Goal: Transaction & Acquisition: Purchase product/service

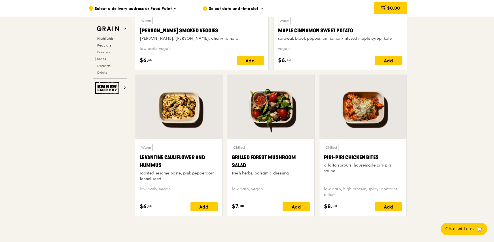
scroll to position [1416, 0]
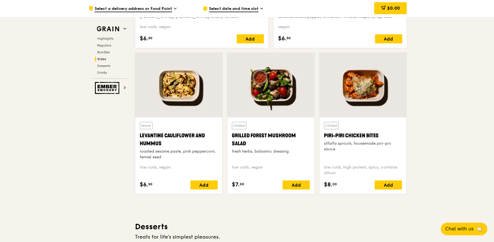
drag, startPoint x: 382, startPoint y: 134, endPoint x: 322, endPoint y: 135, distance: 59.8
click at [322, 135] on div "Chilled Piri-piri Chicken Bites alfalfa sprouts, housemade piri-piri sauce low …" at bounding box center [362, 155] width 87 height 76
copy div "Piri-piri Chicken Bites"
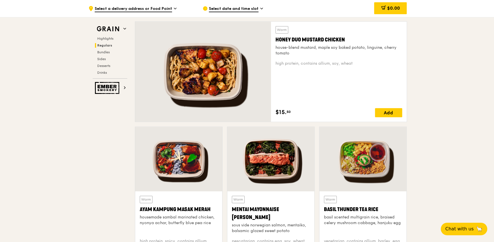
scroll to position [396, 0]
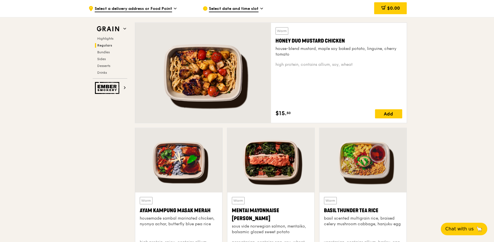
drag, startPoint x: 350, startPoint y: 40, endPoint x: 274, endPoint y: 42, distance: 75.6
click at [274, 42] on div "Warm Honey Duo Mustard Chicken house-blend mustard, maple soy baked potato, lin…" at bounding box center [339, 73] width 136 height 100
copy div "Honey Duo Mustard Chicken"
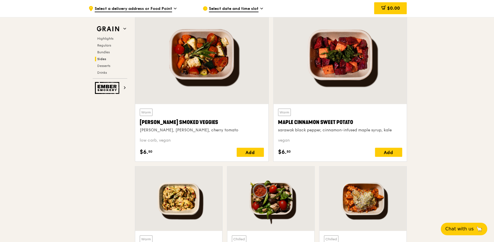
scroll to position [1416, 0]
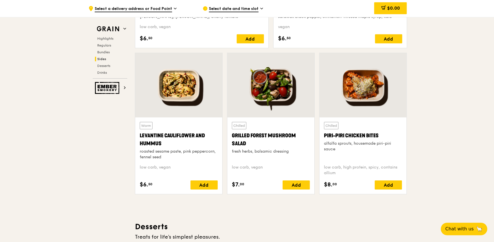
drag, startPoint x: 385, startPoint y: 133, endPoint x: 322, endPoint y: 136, distance: 63.2
click at [322, 136] on div "Chilled Piri-piri Chicken Bites alfalfa sprouts, housemade piri-piri sauce low …" at bounding box center [362, 155] width 87 height 76
copy div "Piri-piri Chicken Bites"
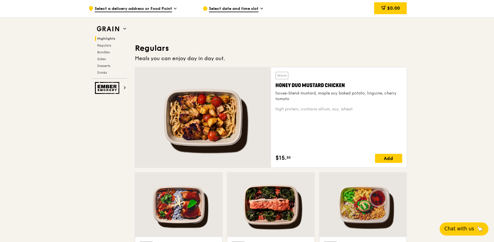
scroll to position [356, 0]
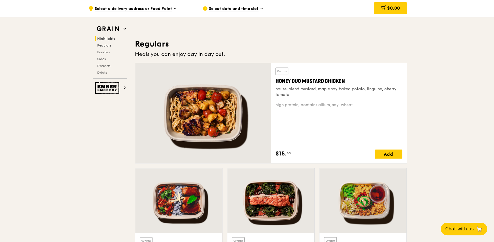
drag, startPoint x: 351, startPoint y: 78, endPoint x: 276, endPoint y: 84, distance: 75.0
click at [276, 84] on div "Honey Duo Mustard Chicken" at bounding box center [338, 81] width 127 height 8
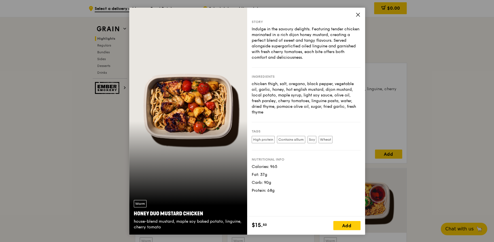
copy div "Honey Duo Mustard Chicken"
click at [359, 15] on icon at bounding box center [357, 14] width 5 height 5
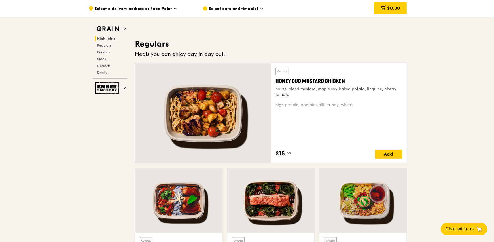
drag, startPoint x: 357, startPoint y: 81, endPoint x: 272, endPoint y: 80, distance: 85.2
click at [272, 80] on div "Warm Honey Duo Mustard Chicken house-blend mustard, maple soy baked potato, lin…" at bounding box center [339, 113] width 136 height 100
copy div "Honey Duo Mustard Chicken"
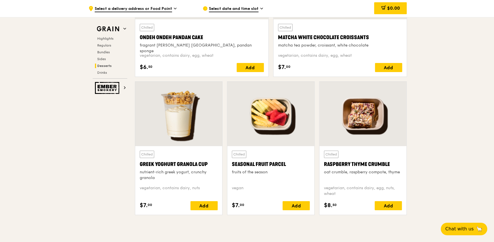
scroll to position [1741, 0]
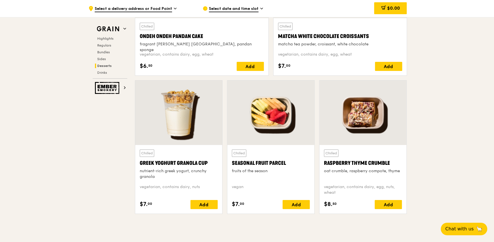
drag, startPoint x: 392, startPoint y: 163, endPoint x: 325, endPoint y: 166, distance: 67.5
click at [325, 166] on div "Raspberry Thyme Crumble" at bounding box center [363, 163] width 78 height 8
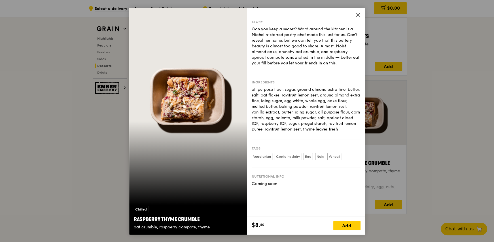
copy div "Raspberry Thyme Crumble"
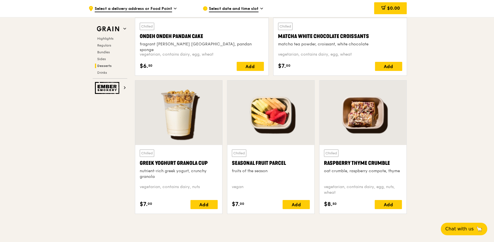
drag, startPoint x: 10, startPoint y: 223, endPoint x: 78, endPoint y: 116, distance: 126.6
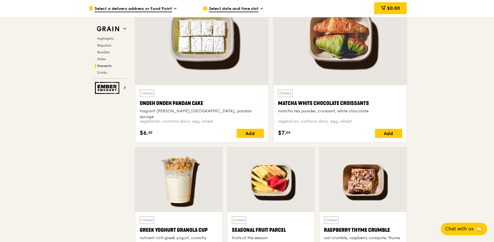
scroll to position [1713, 0]
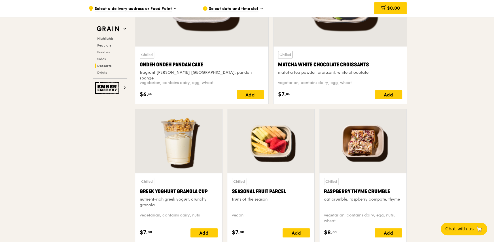
click at [280, 153] on div at bounding box center [270, 141] width 87 height 64
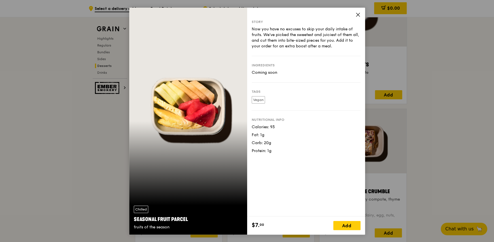
click at [198, 112] on div "Chilled Seasonal Fruit Parcel fruits of the season" at bounding box center [188, 121] width 118 height 227
click at [357, 16] on icon at bounding box center [357, 14] width 5 height 5
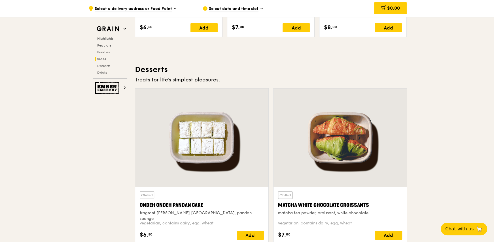
scroll to position [1628, 0]
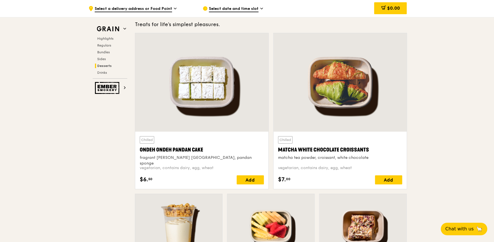
drag, startPoint x: 211, startPoint y: 149, endPoint x: 130, endPoint y: 150, distance: 81.3
copy div "Ondeh Ondeh Pandan Cake"
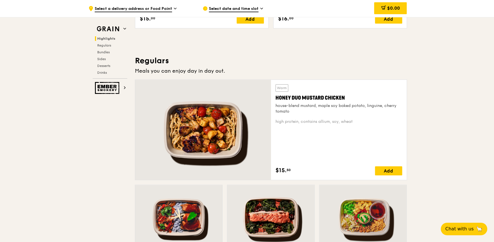
scroll to position [325, 0]
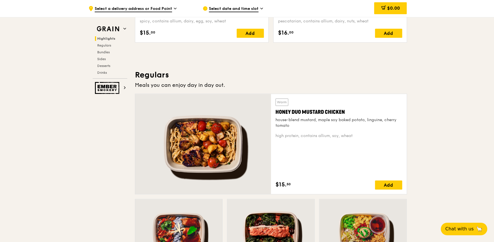
drag, startPoint x: 353, startPoint y: 111, endPoint x: 276, endPoint y: 113, distance: 77.1
click at [276, 113] on div "Honey Duo Mustard Chicken" at bounding box center [338, 112] width 127 height 8
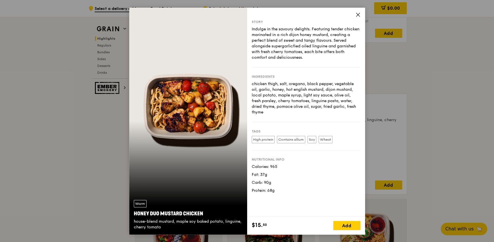
click at [357, 16] on icon at bounding box center [357, 14] width 5 height 5
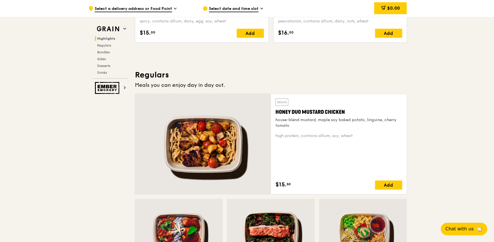
drag, startPoint x: 352, startPoint y: 109, endPoint x: 275, endPoint y: 111, distance: 76.5
click at [275, 111] on div "Honey Duo Mustard Chicken" at bounding box center [338, 112] width 127 height 8
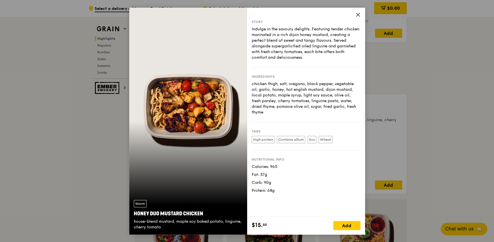
click at [353, 14] on div "Story Indulge in the savoury delights. Featuring tender chicken marinated in a …" at bounding box center [306, 112] width 118 height 208
click at [359, 19] on div "Story Indulge in the savoury delights. Featuring tender chicken marinated in a …" at bounding box center [306, 112] width 118 height 208
click at [357, 14] on icon at bounding box center [357, 14] width 5 height 5
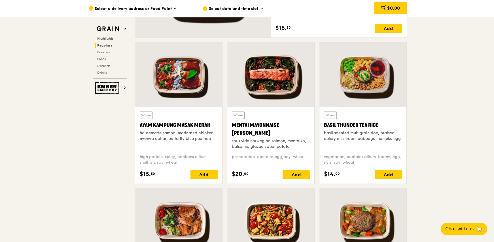
scroll to position [382, 0]
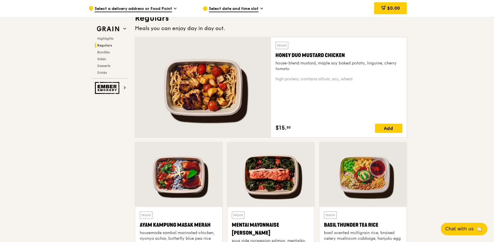
drag, startPoint x: 278, startPoint y: 56, endPoint x: 349, endPoint y: 56, distance: 71.4
click at [349, 56] on div "Honey Duo Mustard Chicken" at bounding box center [338, 55] width 127 height 8
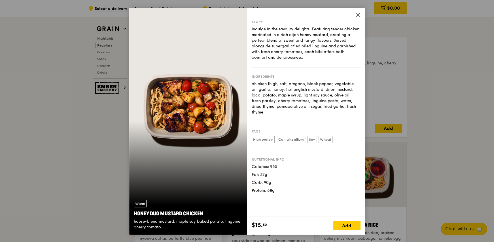
drag, startPoint x: 204, startPoint y: 212, endPoint x: 132, endPoint y: 213, distance: 72.2
click at [132, 213] on div "Warm Honey Duo Mustard Chicken house-blend mustard, maple soy baked potato, lin…" at bounding box center [188, 214] width 118 height 39
copy div "Honey Duo Mustard Chicken"
click at [355, 14] on icon at bounding box center [357, 14] width 5 height 5
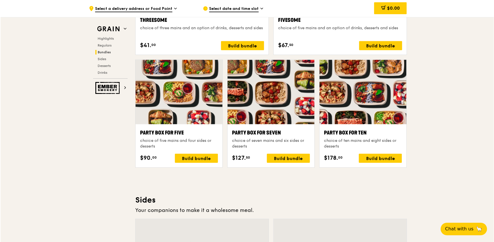
scroll to position [1090, 0]
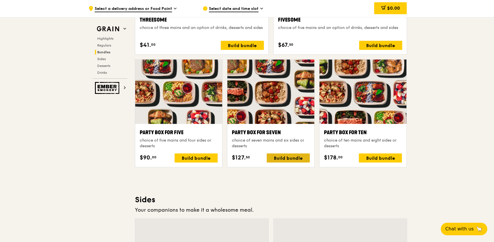
click at [274, 155] on div "Build bundle" at bounding box center [287, 157] width 43 height 9
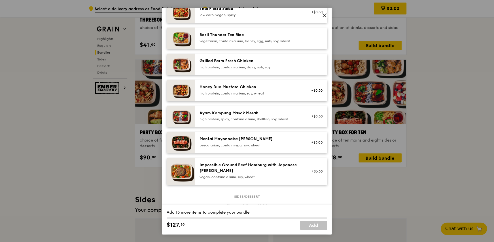
scroll to position [113, 0]
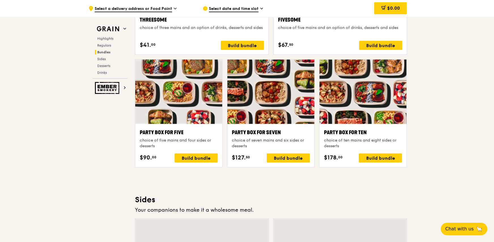
click at [300, 117] on div at bounding box center [270, 91] width 87 height 64
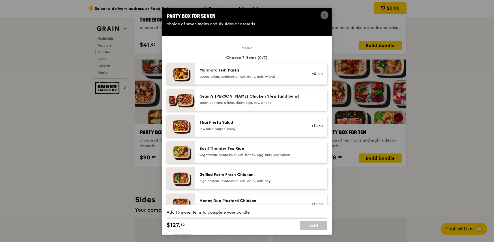
click at [324, 11] on span at bounding box center [325, 15] width 8 height 8
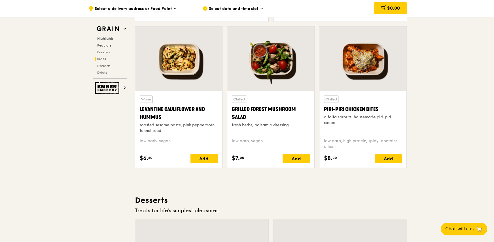
scroll to position [1430, 0]
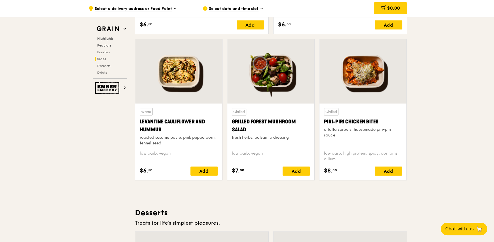
click at [299, 113] on div "Chilled Grilled Forest Mushroom Salad fresh herbs, balsamic dressing" at bounding box center [271, 127] width 78 height 38
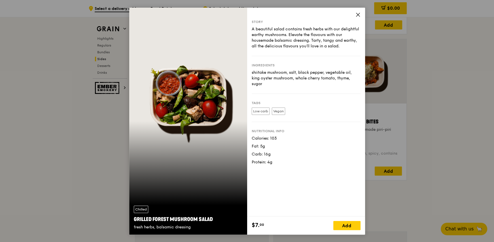
click at [299, 113] on div "Low carb Vegan" at bounding box center [305, 112] width 109 height 10
click at [357, 18] on span at bounding box center [357, 15] width 5 height 6
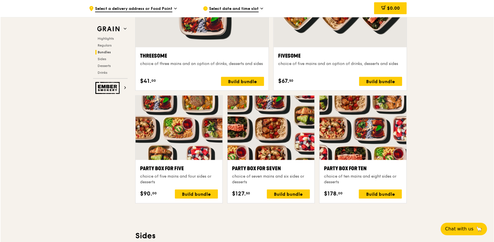
scroll to position [1053, 0]
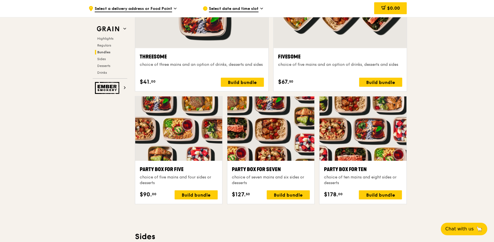
click at [294, 133] on div at bounding box center [270, 128] width 87 height 64
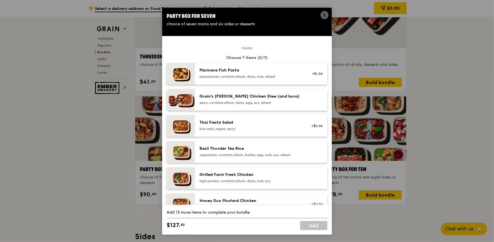
click at [298, 99] on div "Grain's [PERSON_NAME] Chicken Stew (and buns) spicy, contains allium, dairy, eg…" at bounding box center [250, 99] width 108 height 12
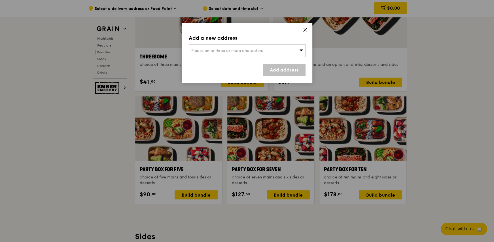
click at [306, 58] on div "Add a new address Please enter three or more characters Add address" at bounding box center [247, 53] width 130 height 60
click at [298, 55] on div "Please enter three or more characters" at bounding box center [247, 50] width 117 height 13
drag, startPoint x: 293, startPoint y: 52, endPoint x: 303, endPoint y: 35, distance: 19.3
click at [293, 51] on input "search" at bounding box center [247, 50] width 116 height 12
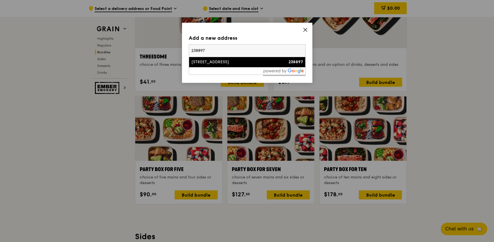
type input "238897"
click at [249, 66] on li "[STREET_ADDRESS] 238897" at bounding box center [247, 62] width 116 height 10
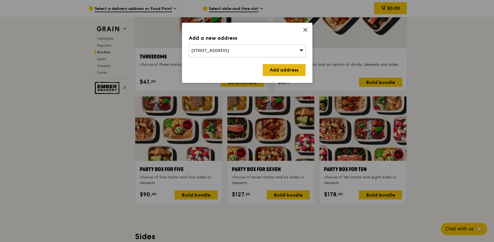
click at [271, 64] on link "Add address" at bounding box center [284, 70] width 43 height 12
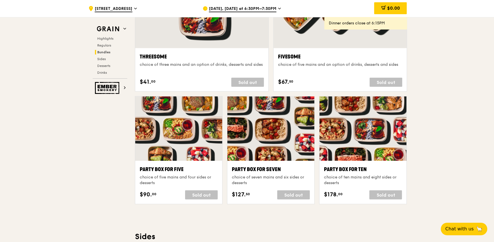
click at [270, 7] on span "[DATE], [DATE] at 6:30PM–7:30PM" at bounding box center [242, 9] width 67 height 6
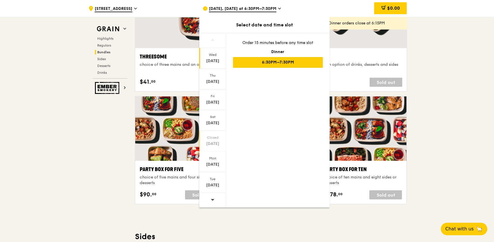
click at [213, 134] on div "Closed [DATE]" at bounding box center [212, 141] width 27 height 21
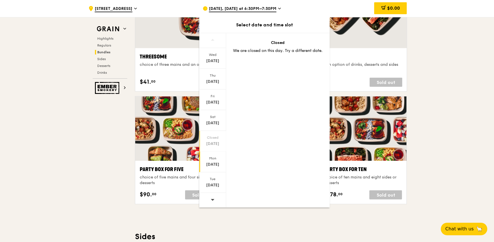
click at [212, 158] on div "Mon" at bounding box center [212, 158] width 25 height 5
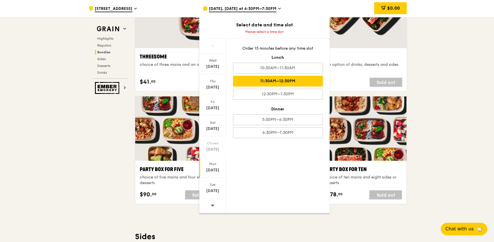
click at [286, 78] on div "11:30AM–12:30PM" at bounding box center [278, 81] width 90 height 11
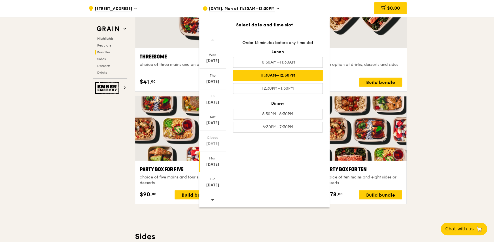
click at [462, 118] on div ".cls-1 { fill: none; stroke: #fff; stroke-linecap: round; stroke-linejoin: roun…" at bounding box center [247, 159] width 494 height 2391
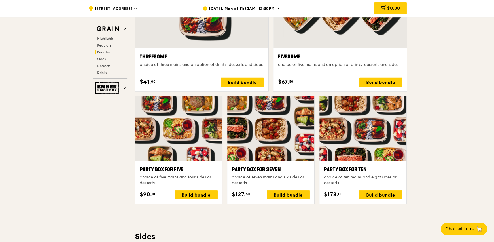
click at [275, 172] on div "Party Box for Seven" at bounding box center [271, 169] width 78 height 8
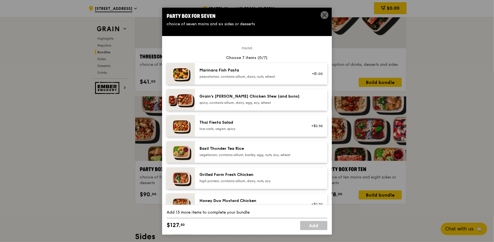
click at [272, 97] on div "Grain's [PERSON_NAME] Chicken Stew (and buns)" at bounding box center [251, 96] width 102 height 6
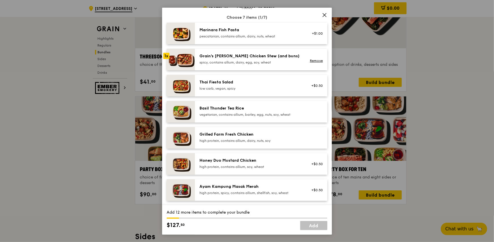
scroll to position [85, 0]
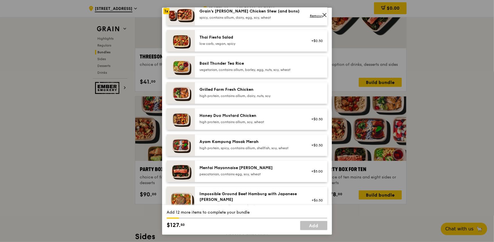
click at [296, 114] on div "Honey Duo Mustard Chicken" at bounding box center [251, 116] width 102 height 6
click at [245, 120] on div "high protein, contains allium, soy, wheat" at bounding box center [251, 122] width 102 height 5
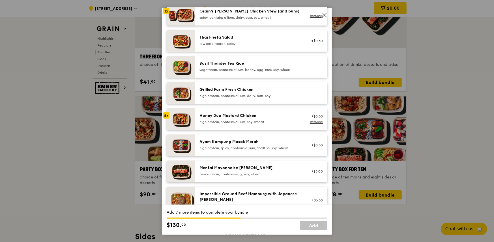
click at [243, 144] on div "Ayam Kampung Masak Merah" at bounding box center [251, 142] width 102 height 6
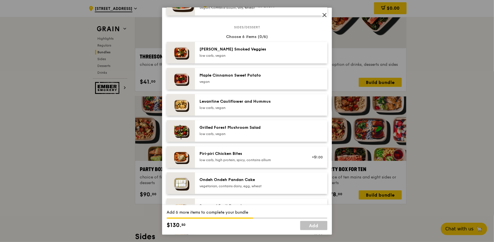
scroll to position [283, 0]
click at [261, 105] on div "low carb, vegan" at bounding box center [251, 107] width 102 height 5
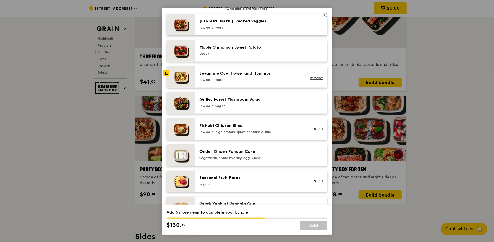
scroll to position [312, 0]
click at [288, 153] on div "Ondeh Ondeh Pandan Cake vegetarian, contains dairy, egg, wheat" at bounding box center [251, 153] width 102 height 11
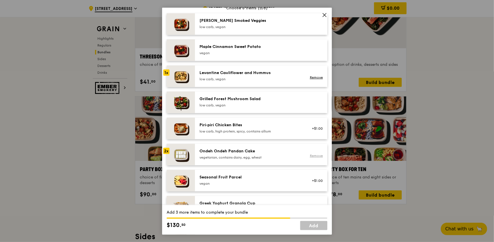
click at [310, 154] on link "Remove" at bounding box center [316, 155] width 13 height 4
click at [276, 148] on div "Ondeh Ondeh Pandan Cake" at bounding box center [251, 151] width 102 height 6
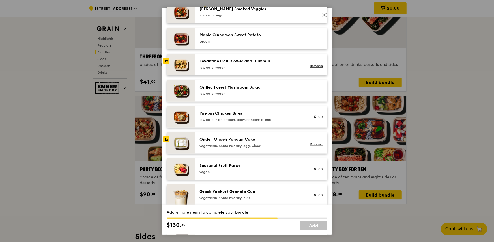
scroll to position [340, 0]
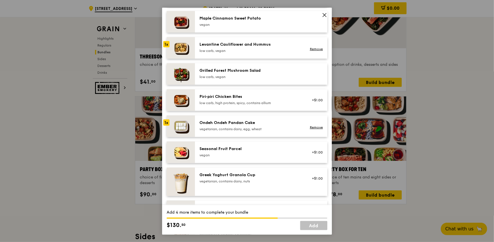
click at [256, 179] on div "vegetarian, contains dairy, nuts" at bounding box center [251, 181] width 102 height 5
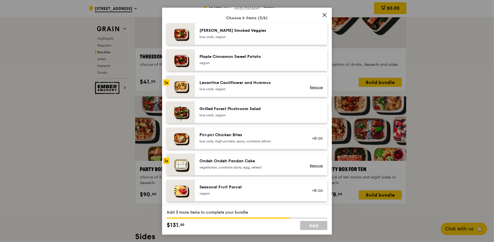
scroll to position [283, 0]
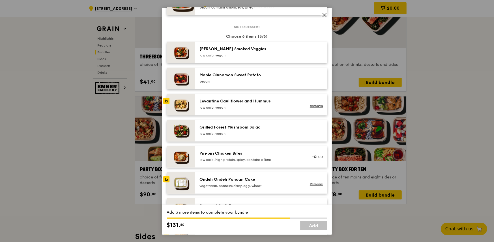
click at [257, 103] on div "Levantine Cauliflower and Hummus" at bounding box center [251, 101] width 102 height 6
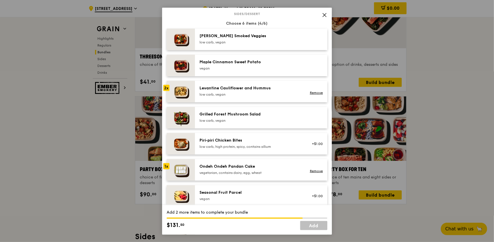
scroll to position [340, 0]
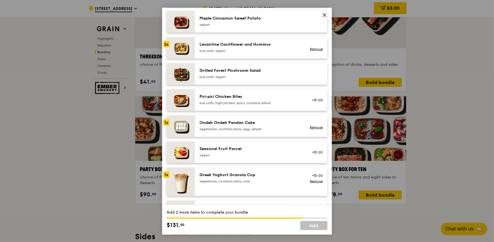
click at [248, 104] on div "low carb, high protein, spicy, contains allium" at bounding box center [251, 103] width 102 height 5
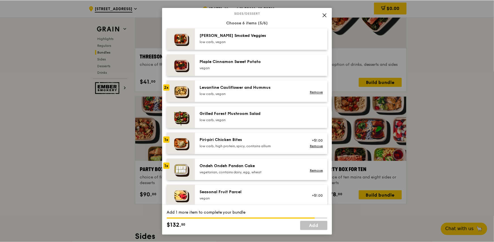
scroll to position [283, 0]
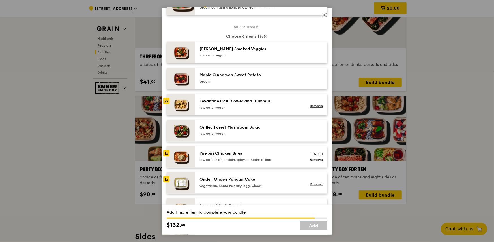
click at [276, 109] on div "Levantine Cauliflower and Hummus low carb, vegan" at bounding box center [250, 104] width 108 height 12
click at [323, 228] on link "Add" at bounding box center [313, 225] width 27 height 9
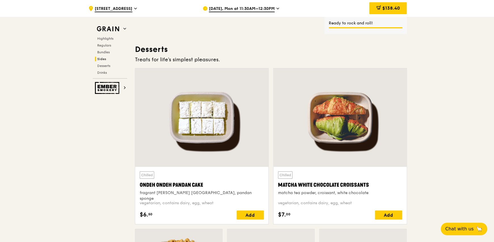
scroll to position [1676, 0]
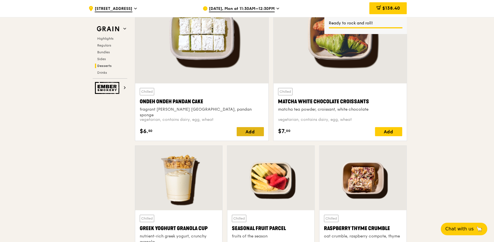
click at [247, 131] on div "Add" at bounding box center [249, 131] width 27 height 9
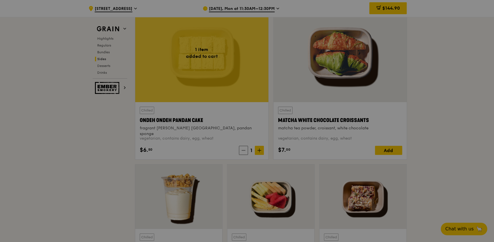
scroll to position [1591, 0]
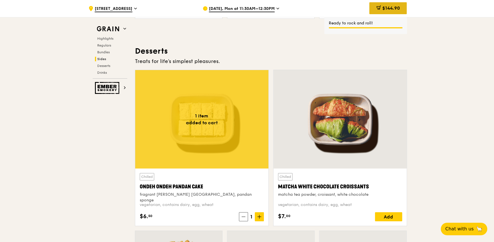
drag, startPoint x: 396, startPoint y: 14, endPoint x: 399, endPoint y: 6, distance: 9.2
click at [396, 14] on div "$144.90" at bounding box center [387, 8] width 37 height 17
click at [399, 6] on span "$144.90" at bounding box center [391, 7] width 18 height 5
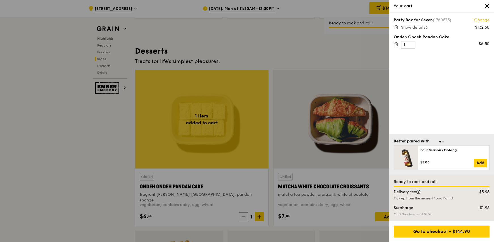
scroll to position [1586, 0]
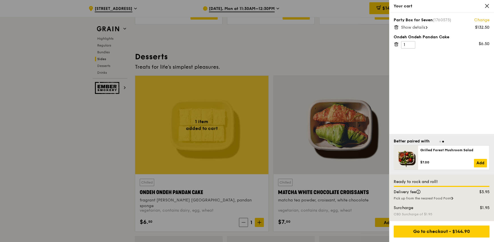
click at [399, 27] on div "Party Box for Seven (1760575) Change $132.50 Show details" at bounding box center [441, 23] width 96 height 12
click at [395, 27] on icon at bounding box center [395, 27] width 5 height 5
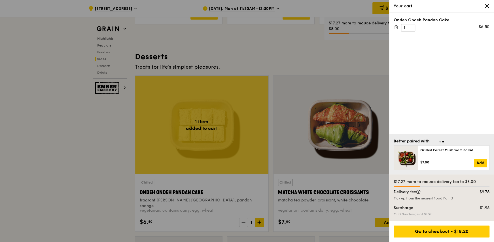
click at [394, 27] on icon at bounding box center [395, 27] width 5 height 5
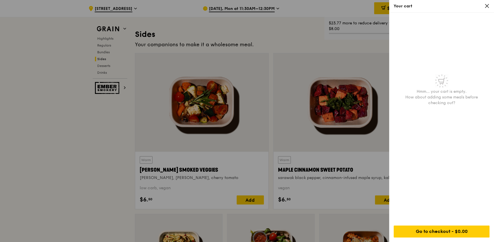
scroll to position [1246, 0]
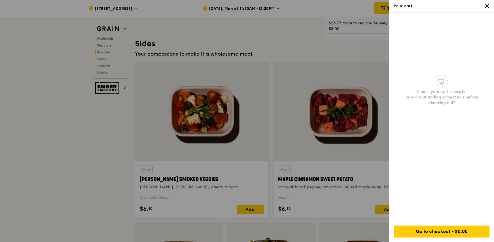
drag, startPoint x: 123, startPoint y: 144, endPoint x: 131, endPoint y: 132, distance: 14.8
click at [110, 148] on div at bounding box center [247, 121] width 494 height 242
click at [134, 131] on div "Warm [PERSON_NAME] Smoked Veggies [PERSON_NAME], cherry tomato low carb, vegan …" at bounding box center [202, 142] width 138 height 161
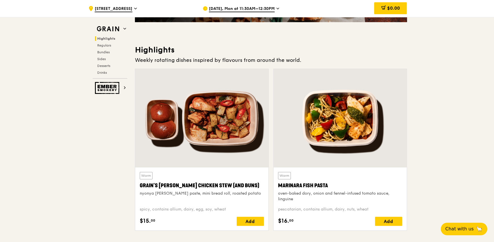
scroll to position [227, 0]
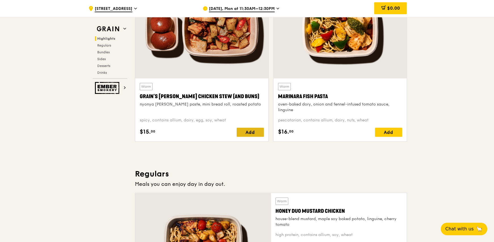
click at [251, 129] on div "Add" at bounding box center [249, 131] width 27 height 9
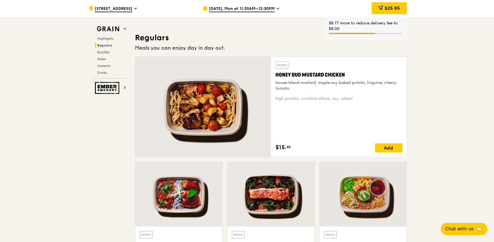
scroll to position [396, 0]
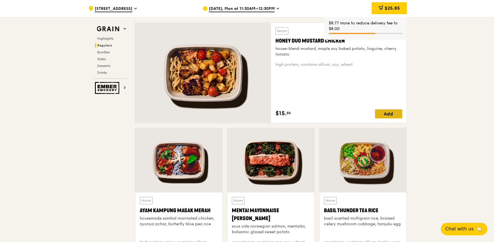
click at [389, 113] on div "Add" at bounding box center [388, 113] width 27 height 9
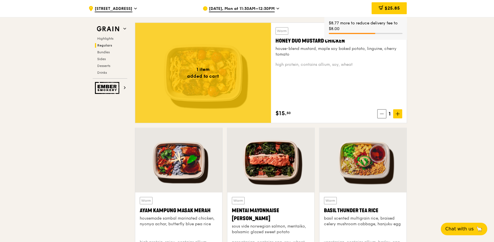
click at [389, 113] on span "1" at bounding box center [389, 114] width 7 height 8
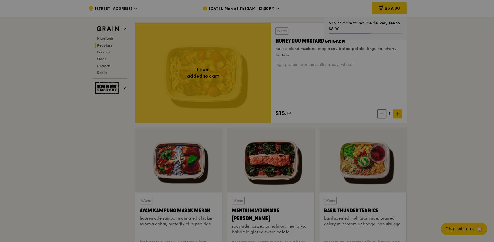
click at [392, 110] on div at bounding box center [247, 121] width 494 height 242
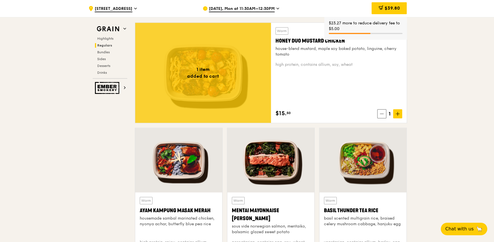
click at [402, 110] on div "Warm Honey Duo Mustard Chicken house-blend mustard, maple soy baked potato, lin…" at bounding box center [339, 73] width 136 height 100
click at [397, 111] on span at bounding box center [397, 113] width 9 height 9
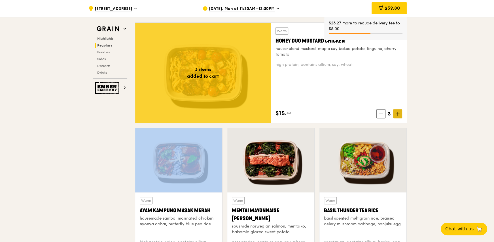
click at [397, 111] on span at bounding box center [397, 113] width 9 height 9
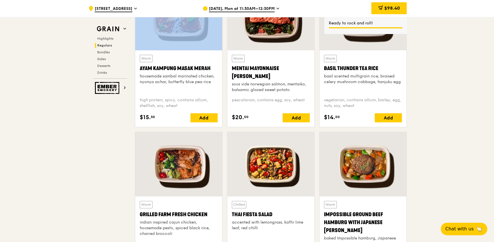
scroll to position [538, 0]
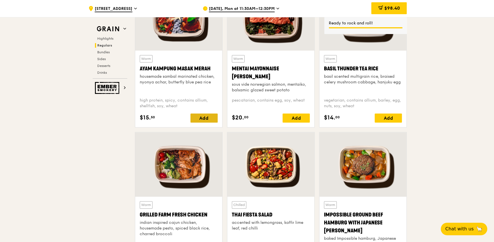
click at [209, 120] on div "Add" at bounding box center [203, 117] width 27 height 9
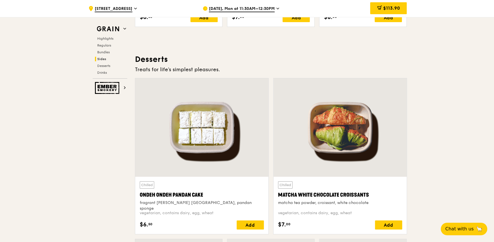
scroll to position [1671, 0]
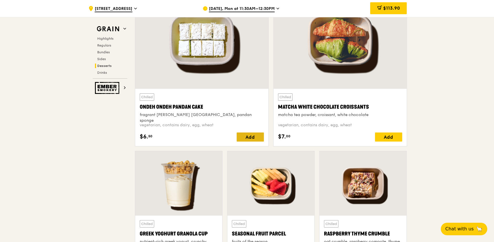
click at [257, 137] on div "Add" at bounding box center [249, 136] width 27 height 9
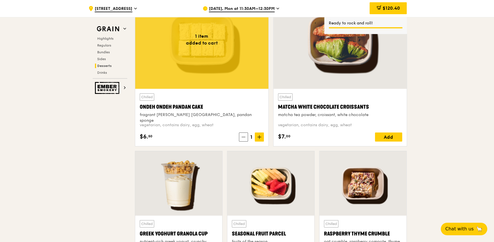
click at [260, 138] on icon at bounding box center [259, 137] width 4 height 4
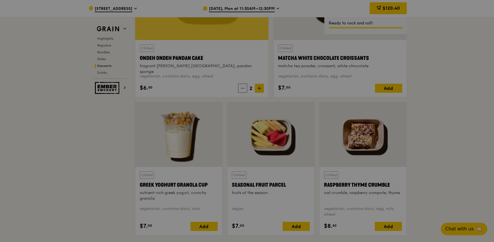
scroll to position [1784, 0]
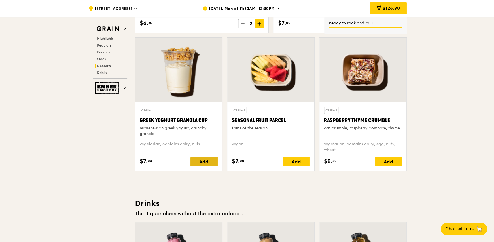
click at [212, 161] on div "Add" at bounding box center [203, 161] width 27 height 9
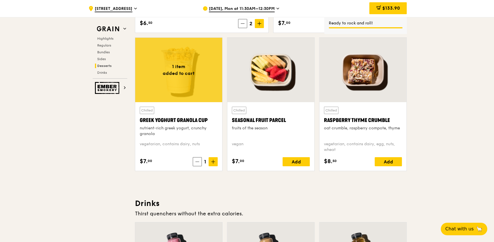
drag, startPoint x: 393, startPoint y: 157, endPoint x: 391, endPoint y: 155, distance: 3.0
click at [392, 157] on div "Add" at bounding box center [387, 161] width 27 height 9
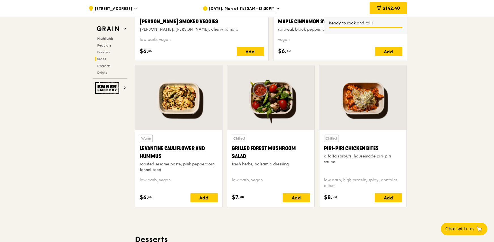
scroll to position [1388, 0]
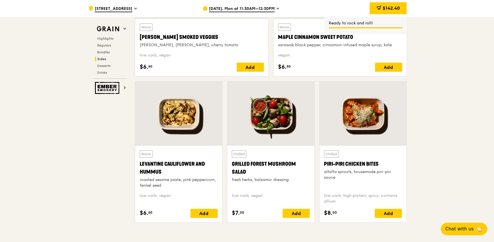
click at [386, 207] on div "Chilled Piri-piri Chicken Bites alfalfa sprouts, housemade piri-piri sauce low …" at bounding box center [363, 183] width 78 height 67
click at [397, 212] on div "Add" at bounding box center [387, 212] width 27 height 9
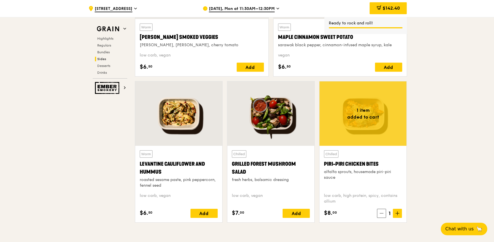
click at [397, 211] on icon at bounding box center [397, 213] width 4 height 4
click at [208, 214] on div "Add" at bounding box center [203, 212] width 27 height 9
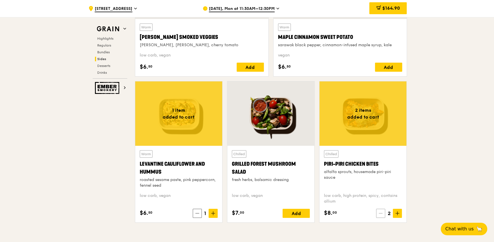
click at [384, 216] on span at bounding box center [380, 212] width 9 height 9
click at [216, 214] on span at bounding box center [212, 212] width 9 height 9
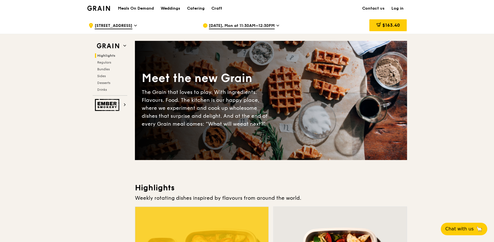
scroll to position [0, 0]
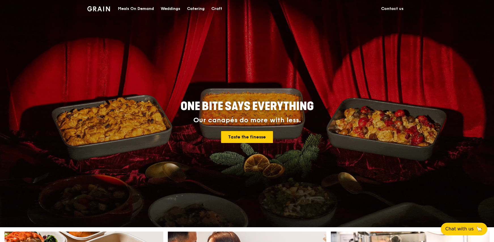
click at [142, 9] on div "Meals On Demand" at bounding box center [136, 8] width 36 height 17
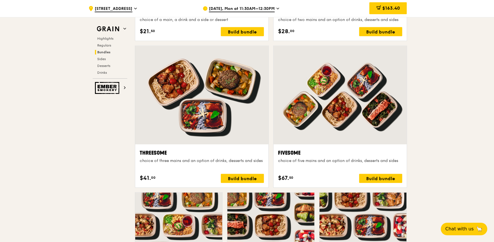
scroll to position [1070, 0]
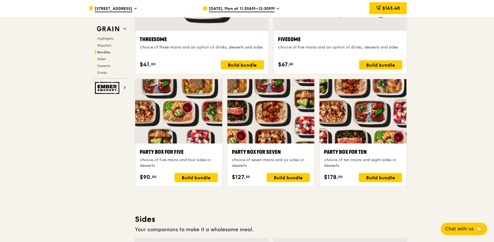
drag, startPoint x: 187, startPoint y: 60, endPoint x: 476, endPoint y: 120, distance: 295.1
click at [485, 120] on div ".cls-1 { fill: none; stroke: #fff; stroke-linecap: round; stroke-linejoin: roun…" at bounding box center [247, 142] width 494 height 2391
drag, startPoint x: 281, startPoint y: 148, endPoint x: 231, endPoint y: 148, distance: 49.8
click at [232, 148] on div "Party Box for Seven" at bounding box center [271, 152] width 78 height 8
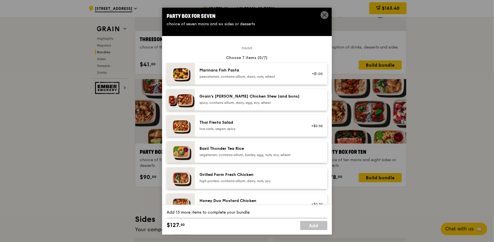
copy div "Party Box for Seven"
click at [321, 16] on span at bounding box center [325, 15] width 8 height 8
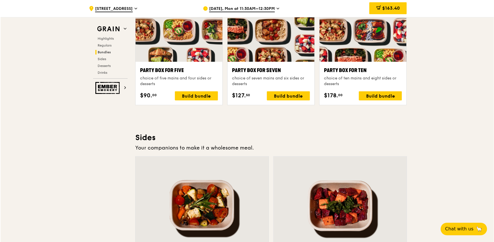
scroll to position [1155, 0]
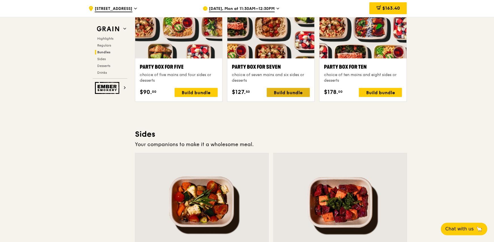
click at [270, 89] on div "Build bundle" at bounding box center [287, 92] width 43 height 9
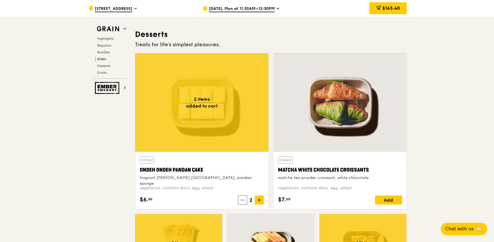
scroll to position [1609, 0]
